Goal: Entertainment & Leisure: Consume media (video, audio)

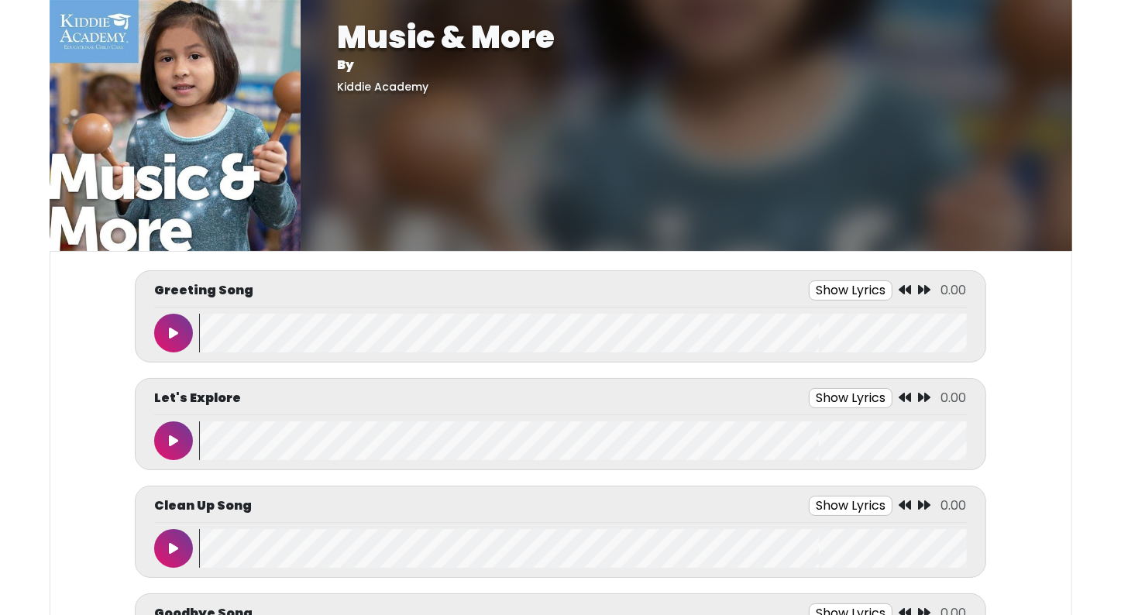
click at [184, 336] on button at bounding box center [173, 333] width 39 height 39
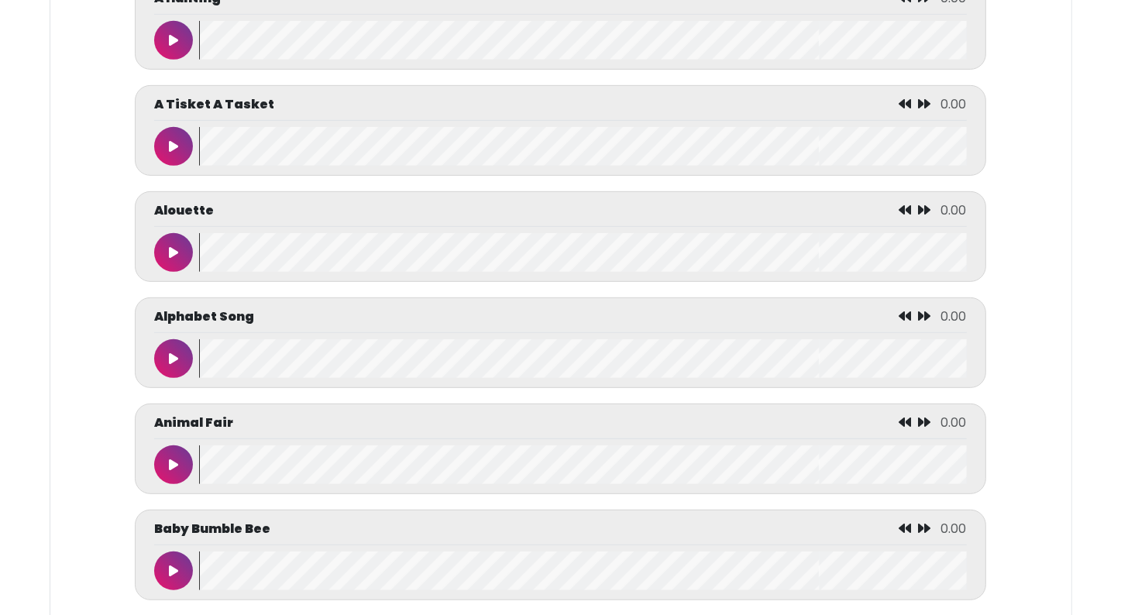
scroll to position [743, 0]
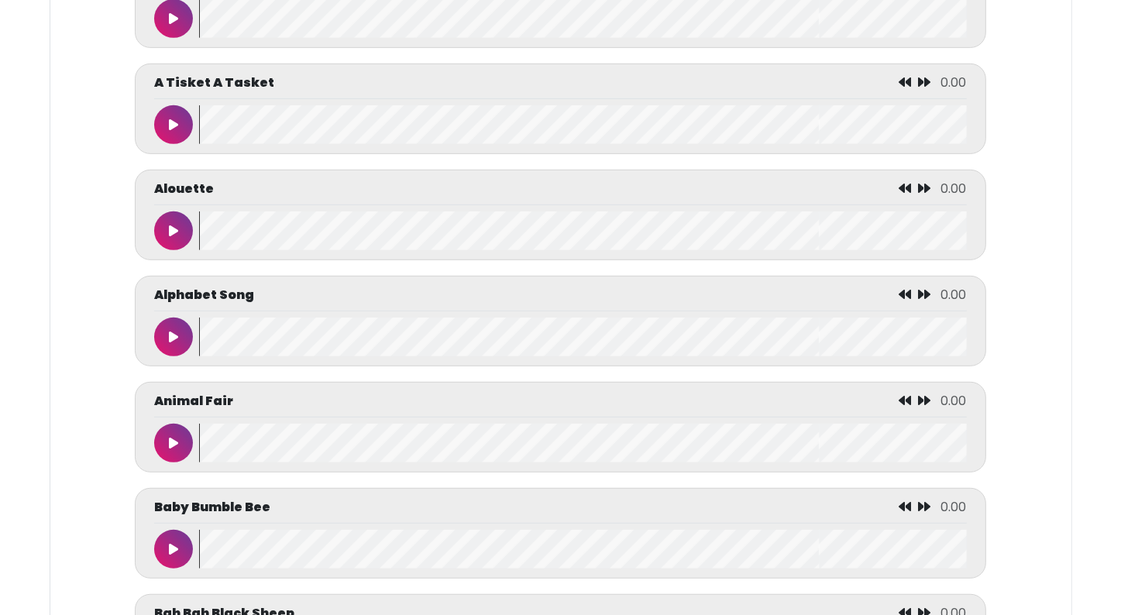
click at [170, 331] on icon at bounding box center [173, 337] width 9 height 12
click at [170, 331] on icon at bounding box center [174, 337] width 8 height 12
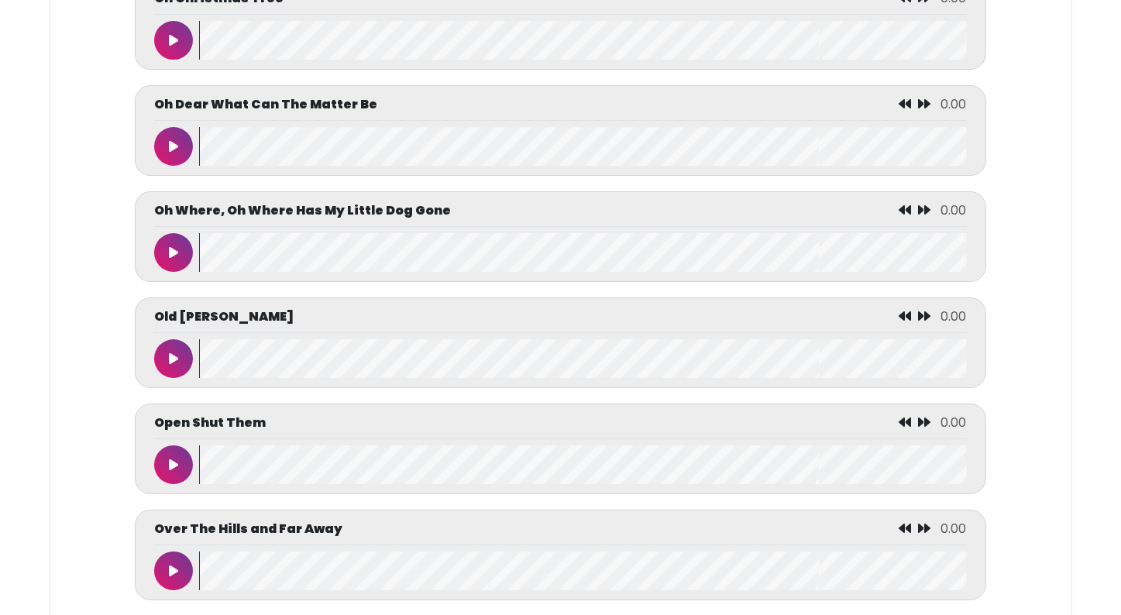
scroll to position [5421, 0]
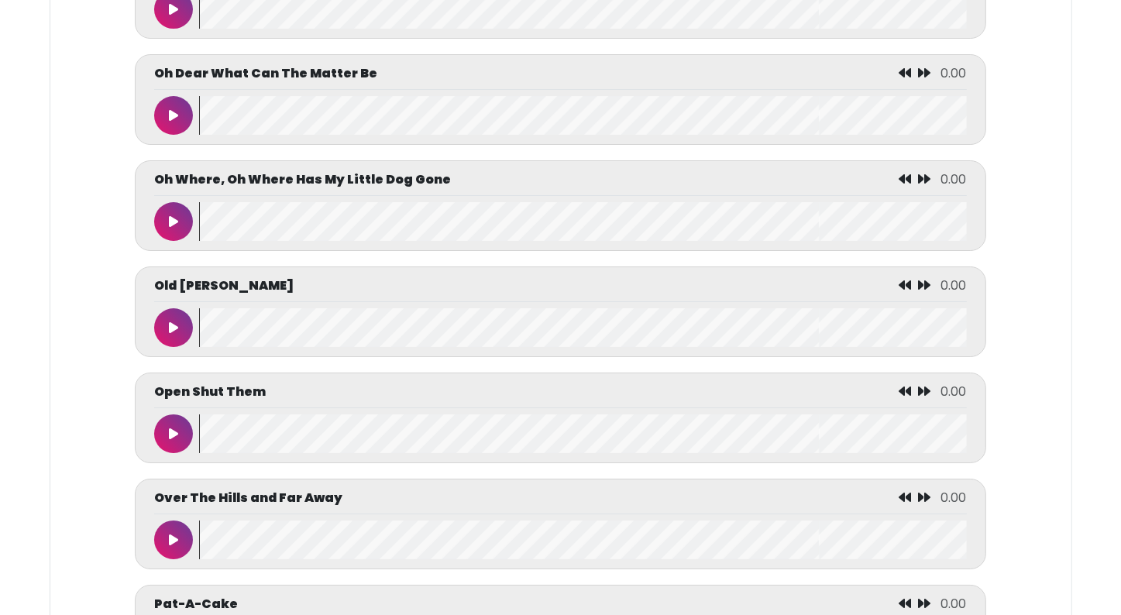
click at [166, 333] on button at bounding box center [173, 327] width 39 height 39
click at [199, 329] on wave at bounding box center [582, 327] width 767 height 39
click at [179, 336] on button at bounding box center [173, 327] width 39 height 39
click at [313, 333] on wave at bounding box center [582, 327] width 767 height 39
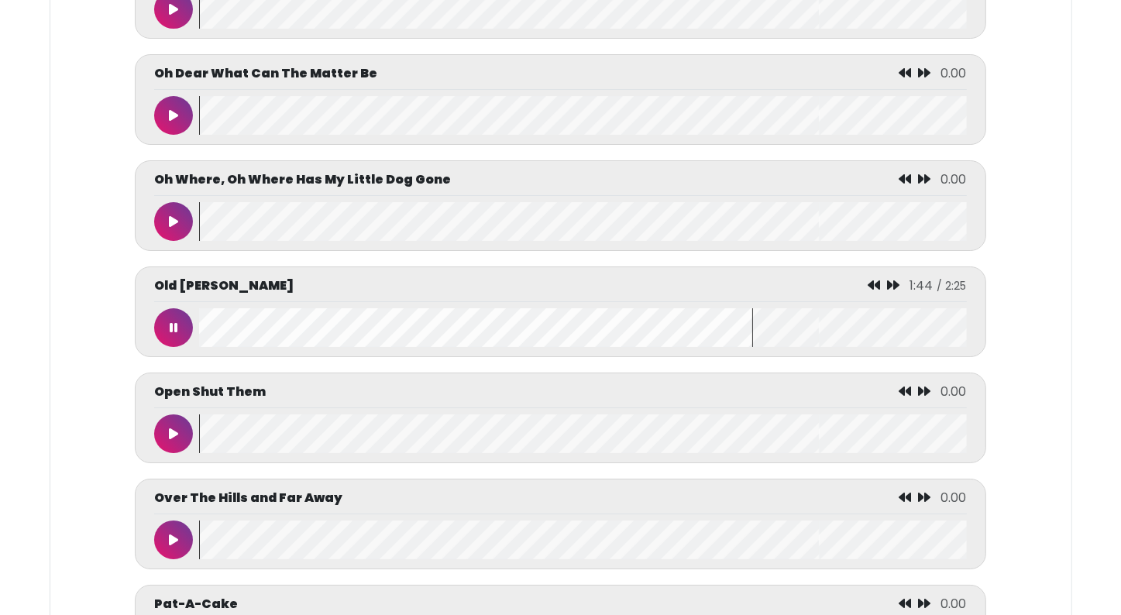
click at [166, 333] on button at bounding box center [173, 327] width 39 height 39
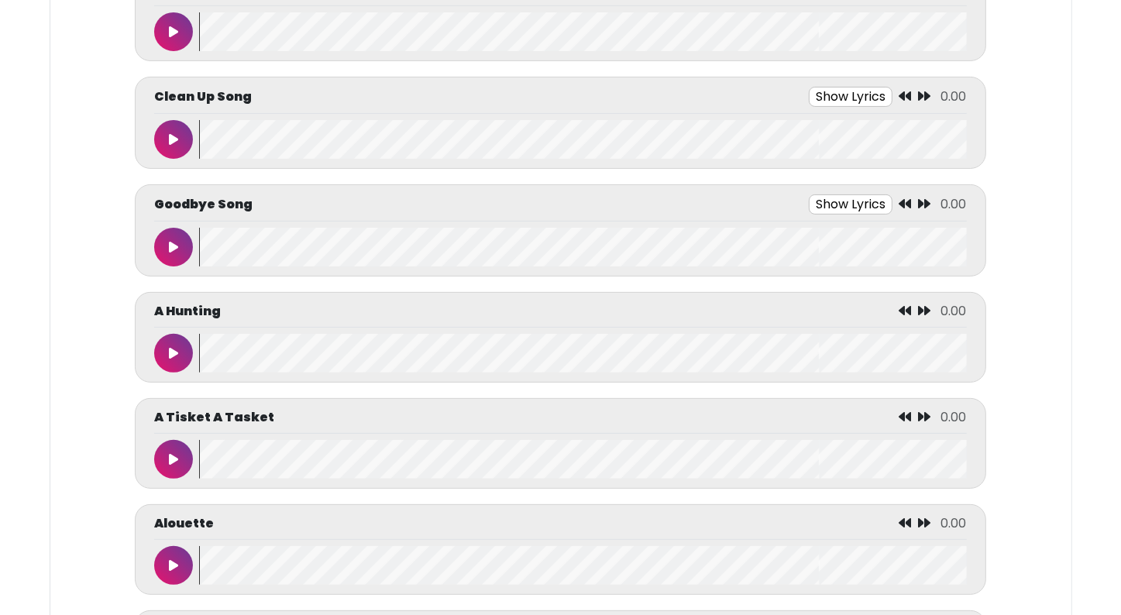
scroll to position [372, 0]
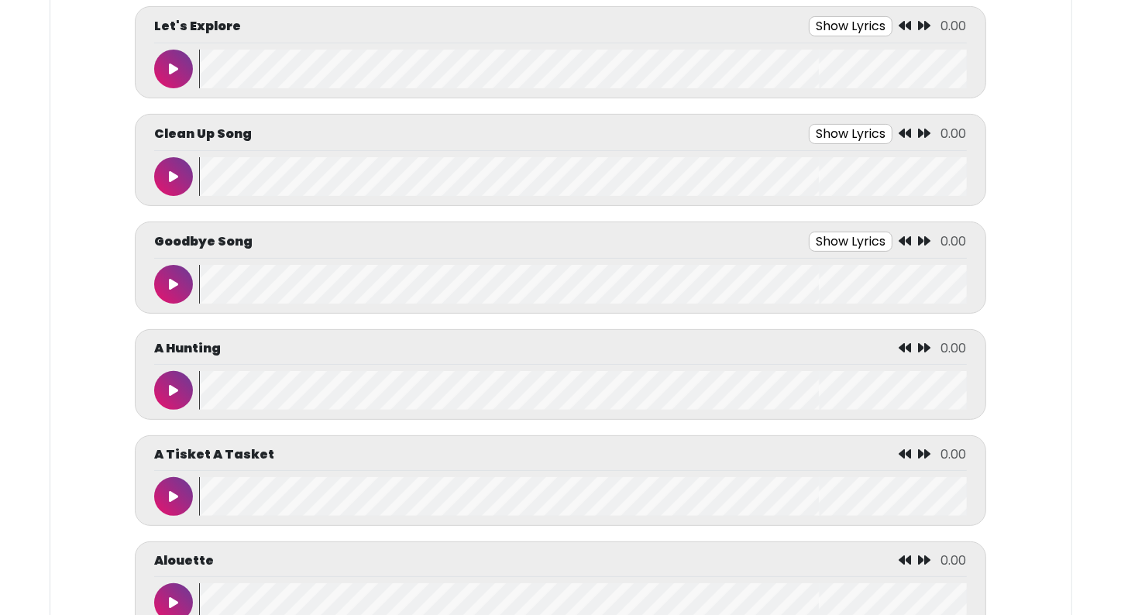
click at [181, 284] on button at bounding box center [173, 284] width 39 height 39
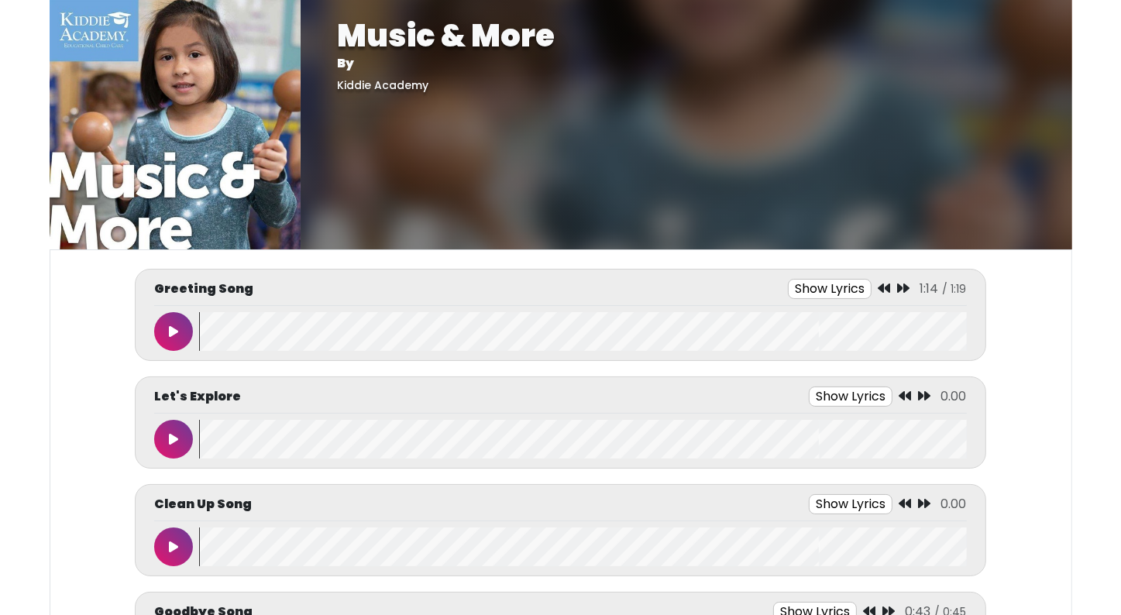
scroll to position [0, 0]
